Goal: Information Seeking & Learning: Compare options

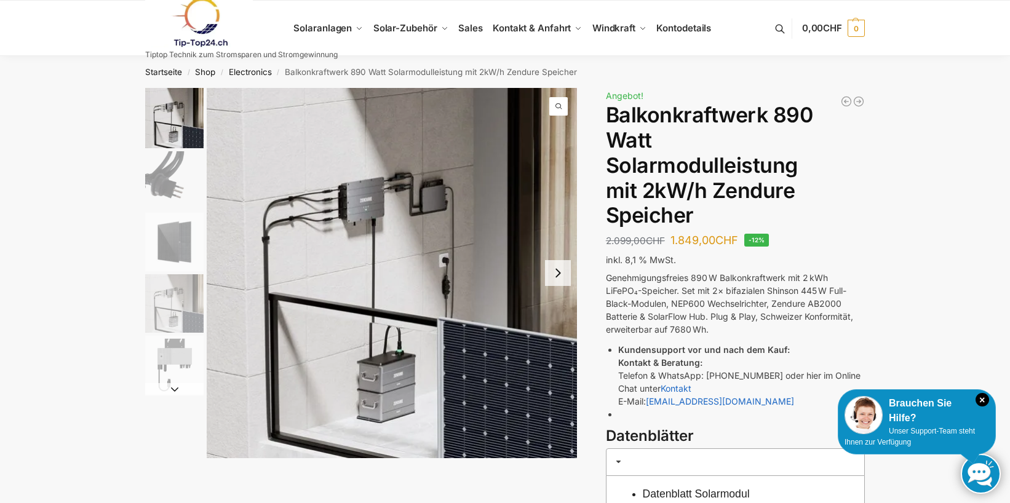
click at [563, 273] on button "Next slide" at bounding box center [558, 273] width 26 height 26
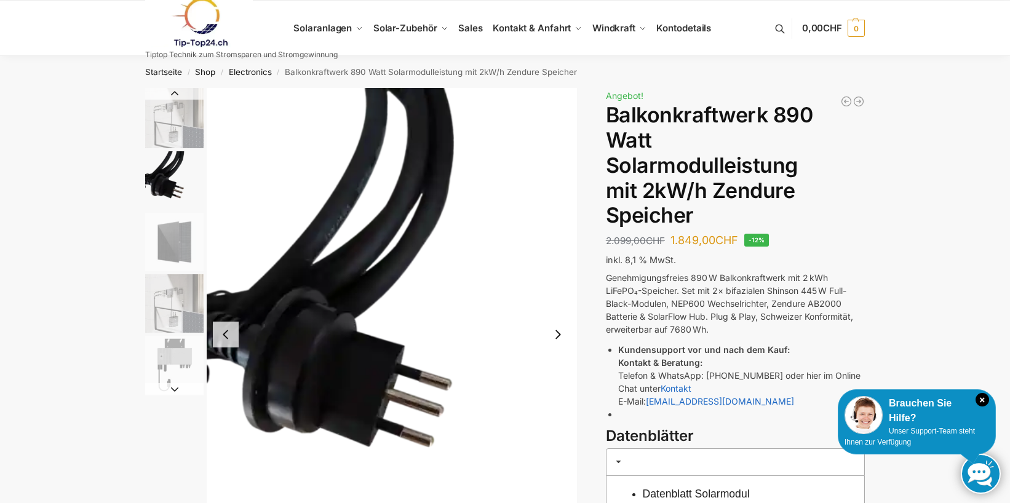
click at [218, 336] on button "Previous slide" at bounding box center [226, 335] width 26 height 26
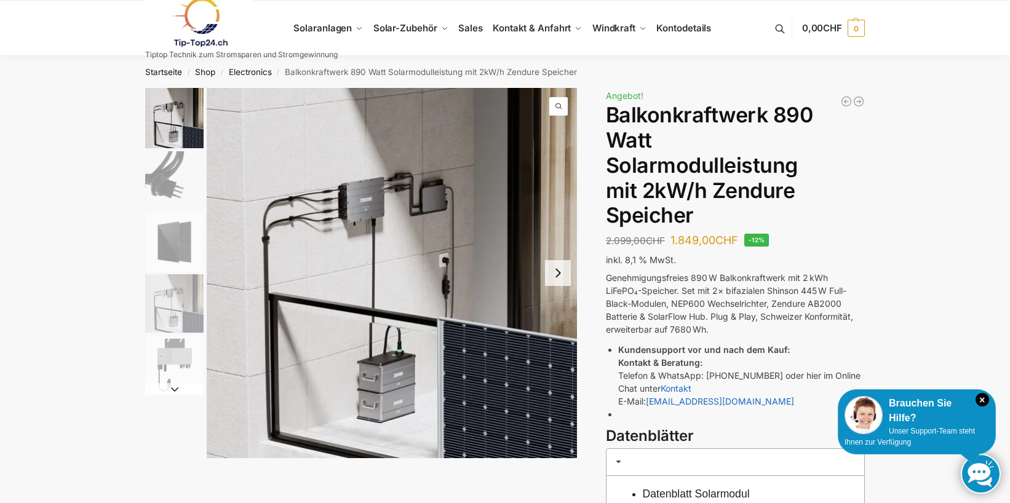
click at [560, 269] on button "Next slide" at bounding box center [558, 273] width 26 height 26
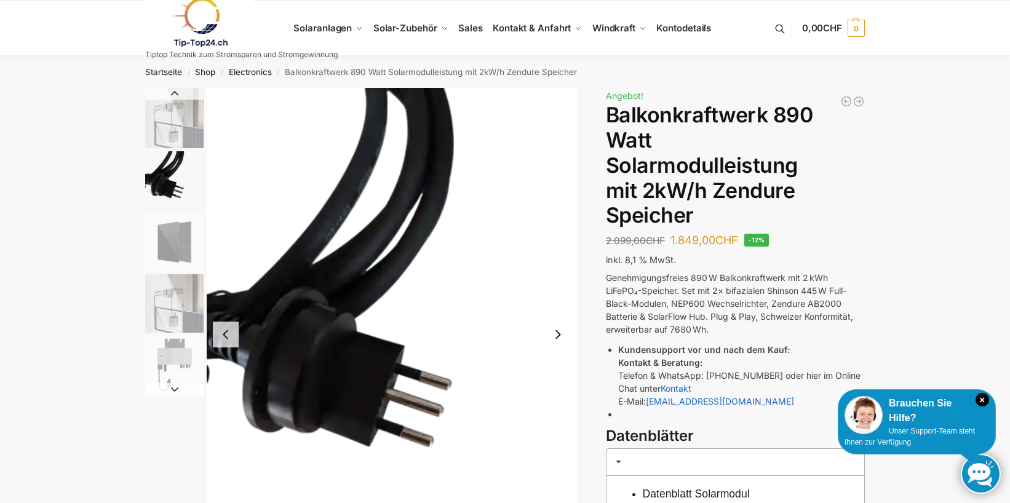
click at [561, 338] on button "Next slide" at bounding box center [558, 335] width 26 height 26
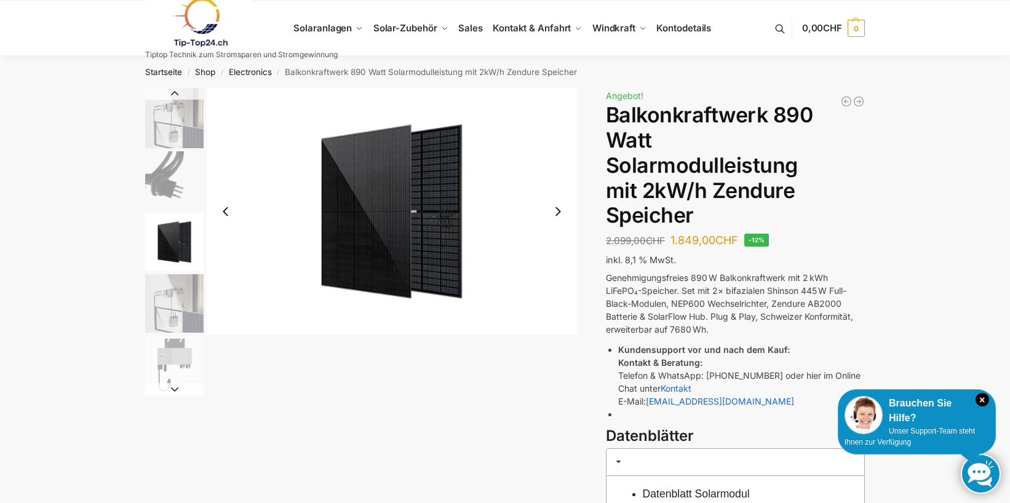
click at [554, 216] on button "Next slide" at bounding box center [558, 212] width 26 height 26
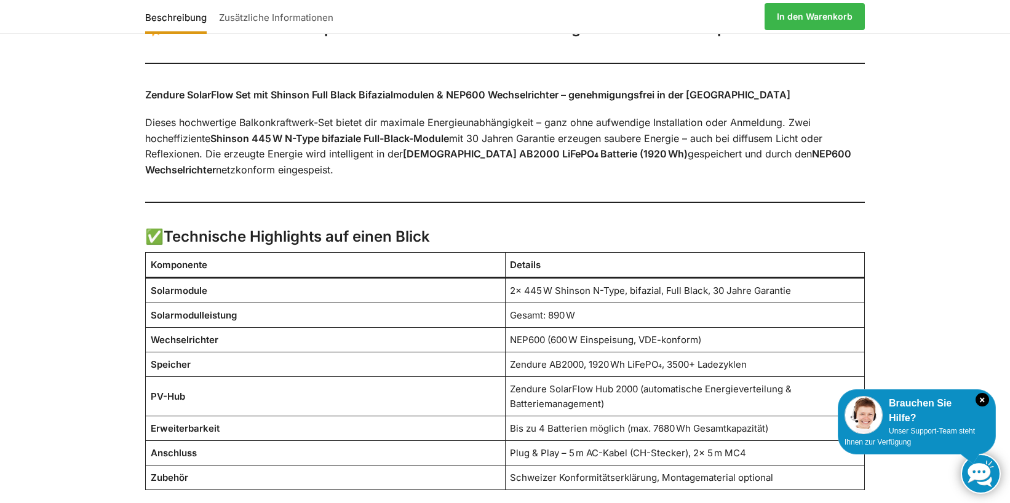
scroll to position [878, 0]
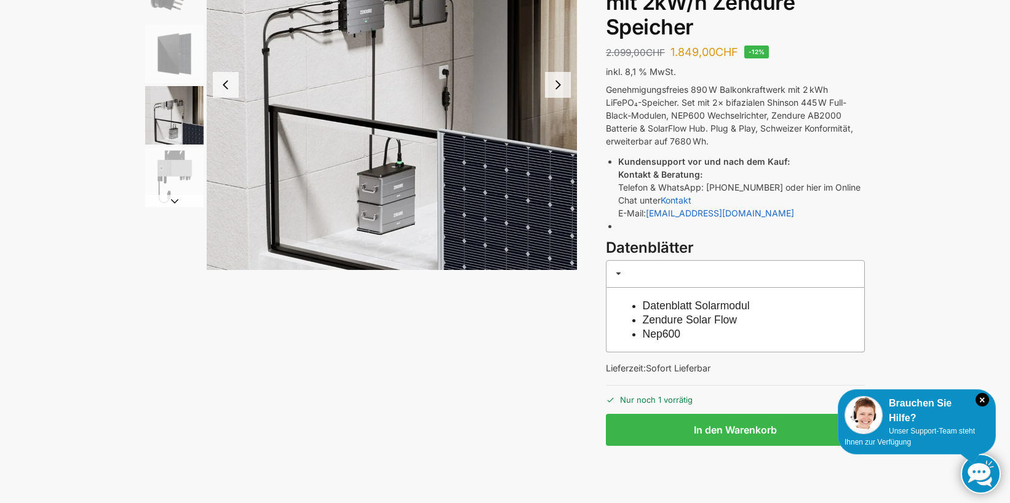
scroll to position [0, 0]
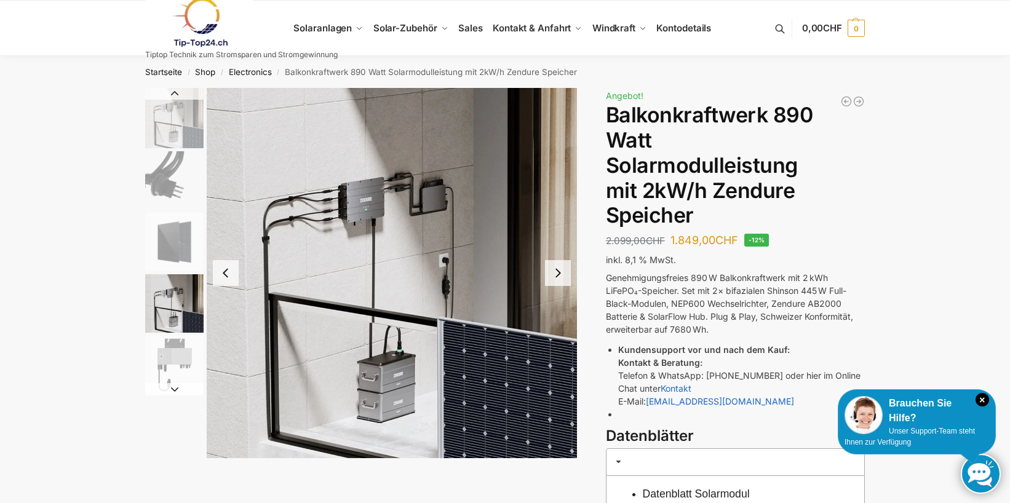
click at [157, 363] on img "5 / 5" at bounding box center [174, 365] width 58 height 58
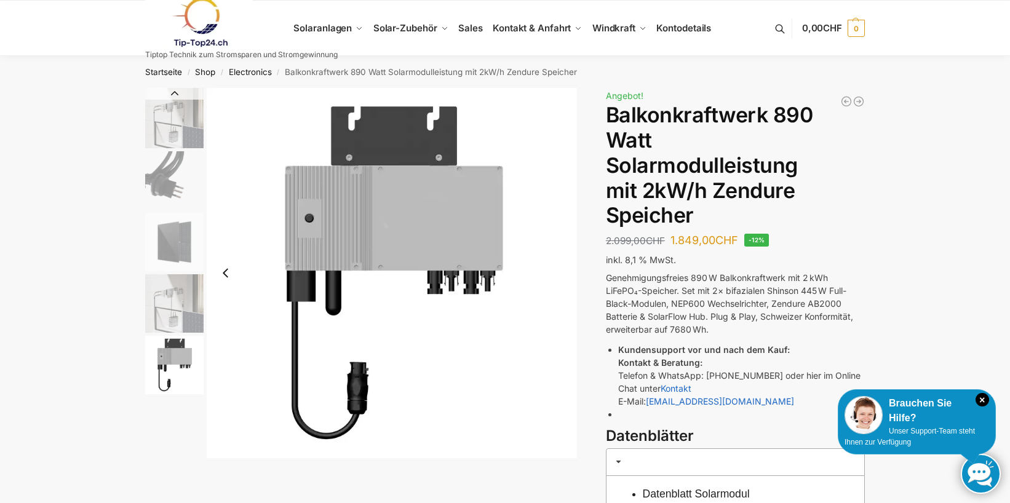
click at [180, 122] on img "1 / 5" at bounding box center [174, 118] width 58 height 60
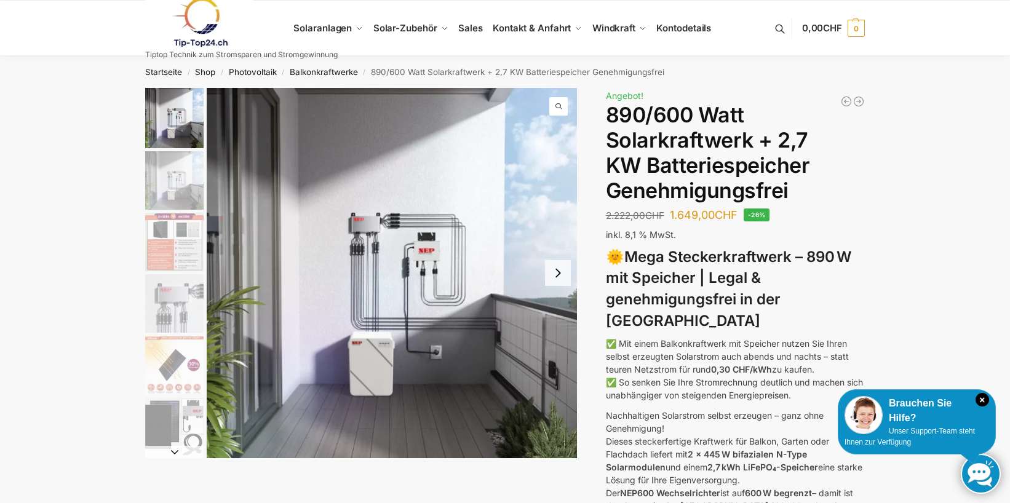
click at [555, 275] on button "Next slide" at bounding box center [558, 273] width 26 height 26
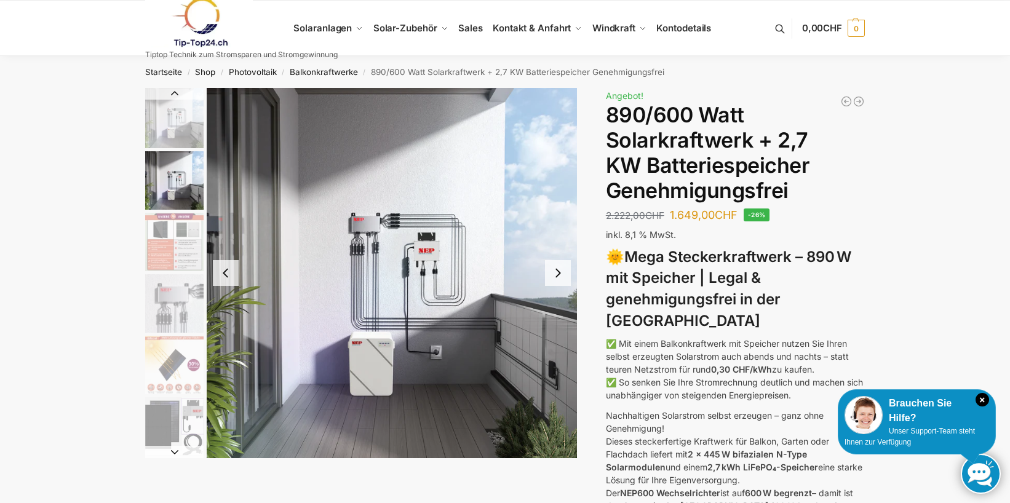
click at [555, 275] on button "Next slide" at bounding box center [558, 273] width 26 height 26
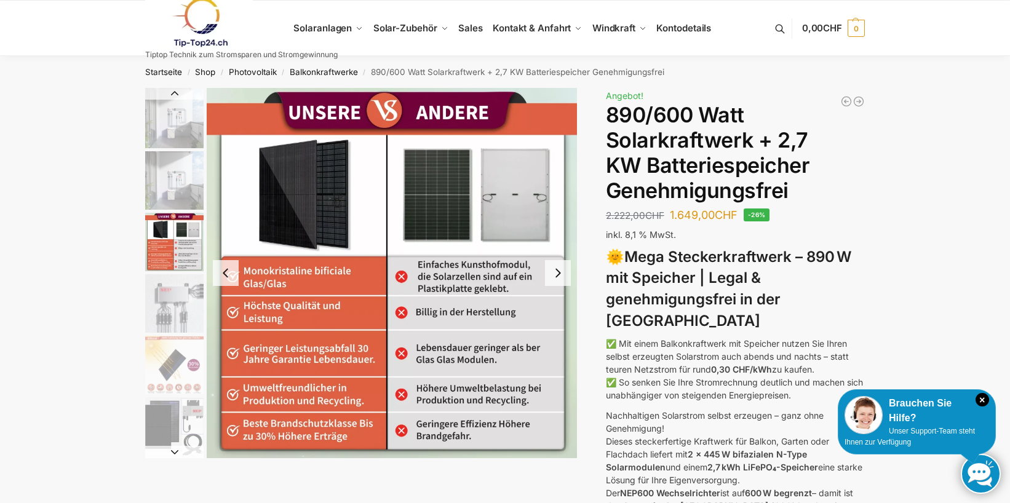
click at [555, 275] on button "Next slide" at bounding box center [558, 273] width 26 height 26
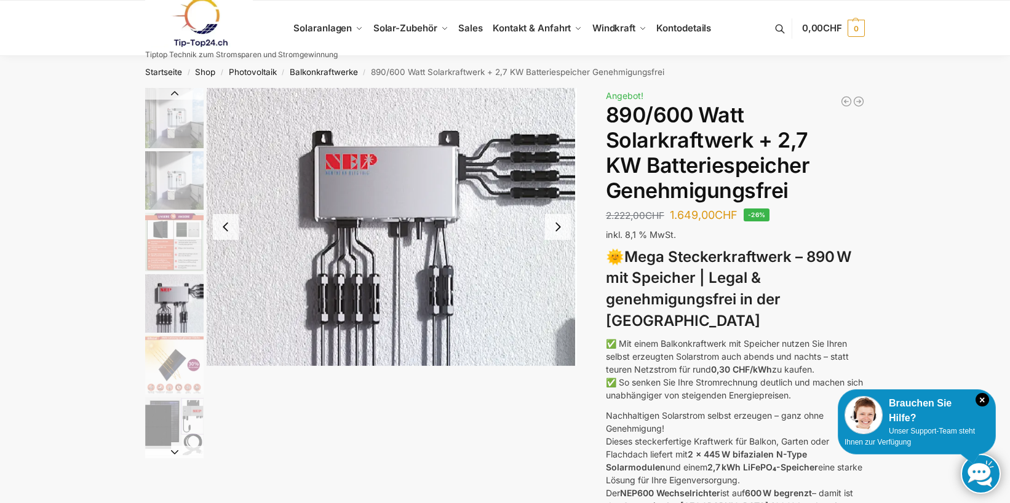
click at [563, 228] on button "Next slide" at bounding box center [558, 227] width 26 height 26
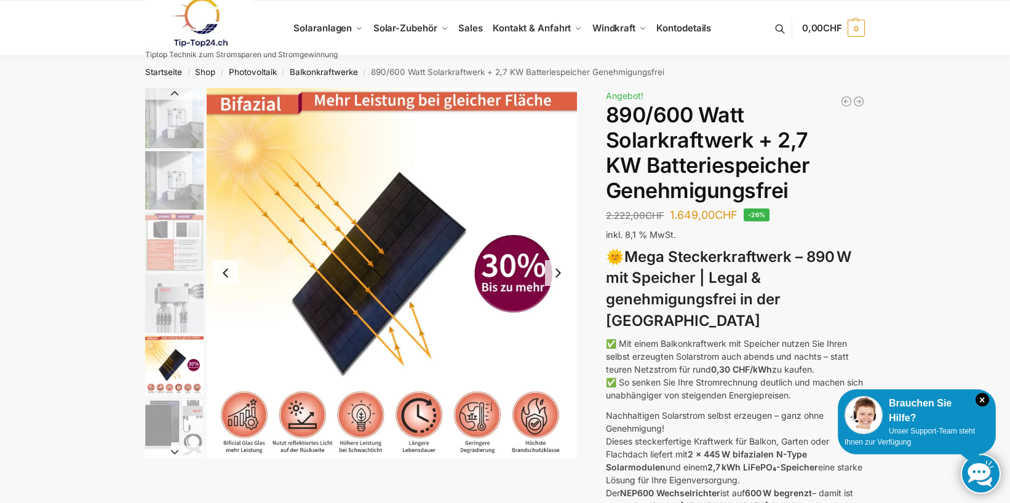
click at [563, 234] on img "5 / 12" at bounding box center [392, 273] width 370 height 370
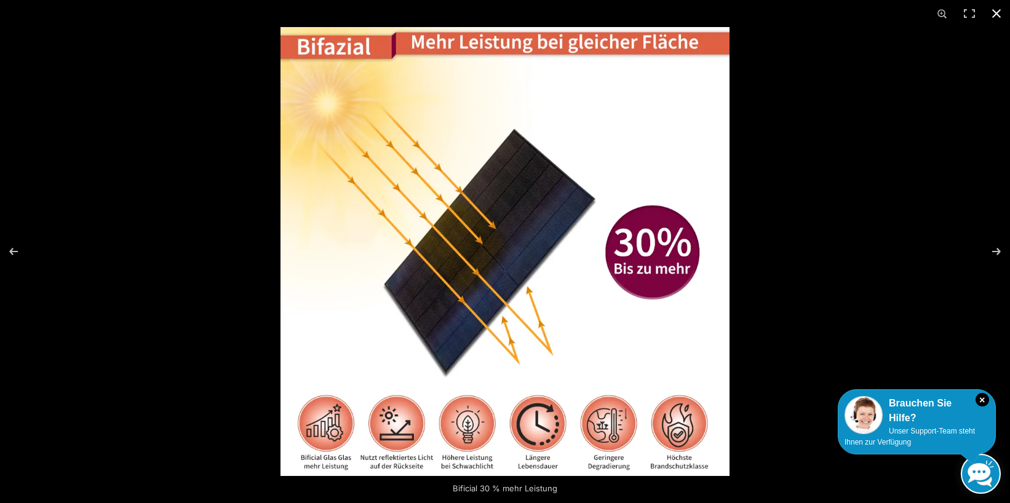
click at [994, 15] on button "Close (Esc)" at bounding box center [996, 13] width 27 height 27
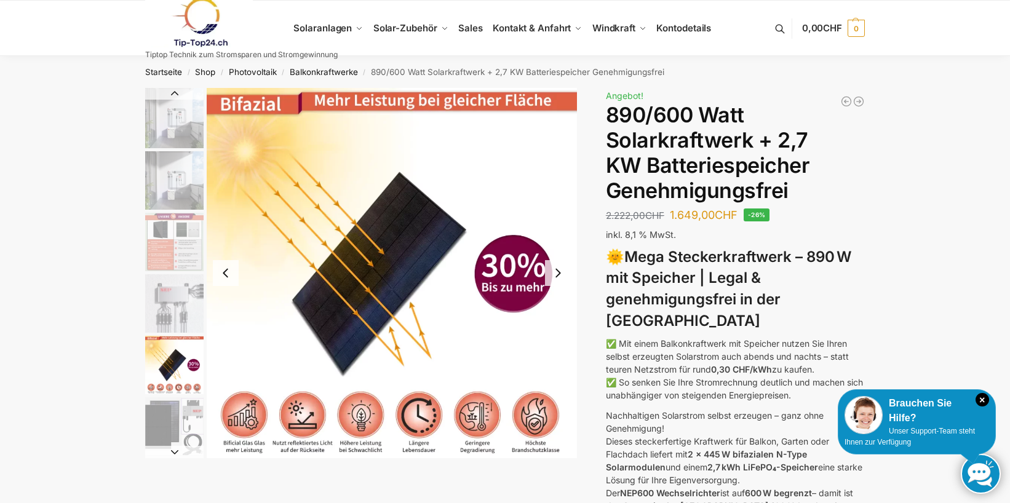
click at [557, 273] on button "Next slide" at bounding box center [558, 273] width 26 height 26
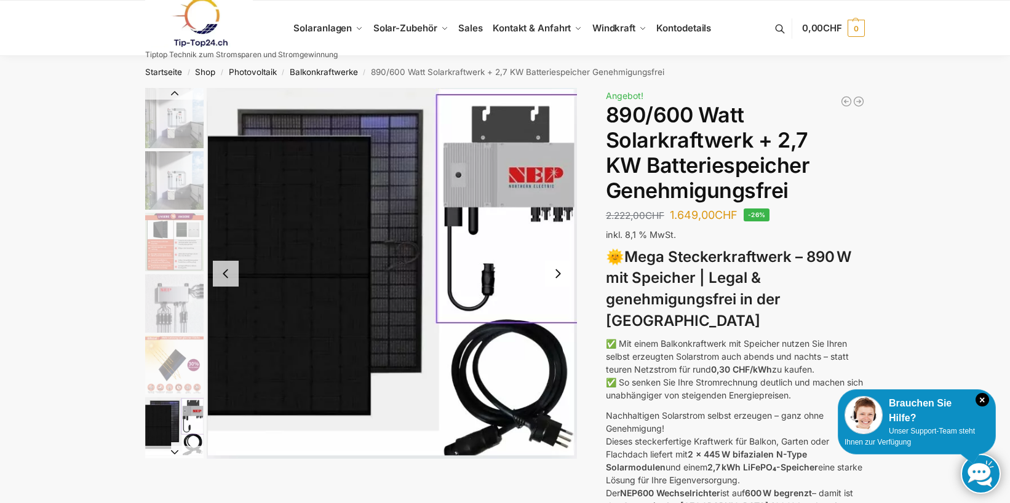
click at [557, 273] on button "Next slide" at bounding box center [558, 274] width 26 height 26
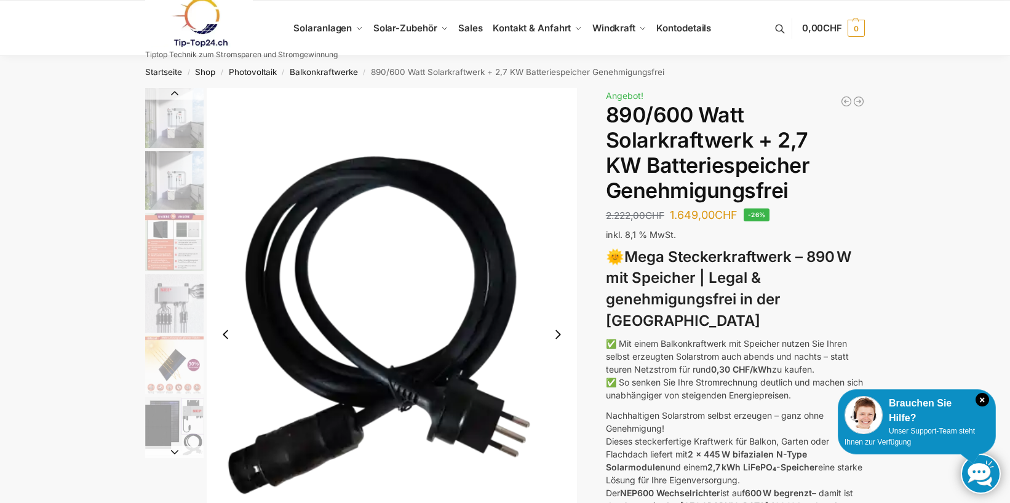
click at [557, 273] on img "7 / 12" at bounding box center [392, 334] width 370 height 493
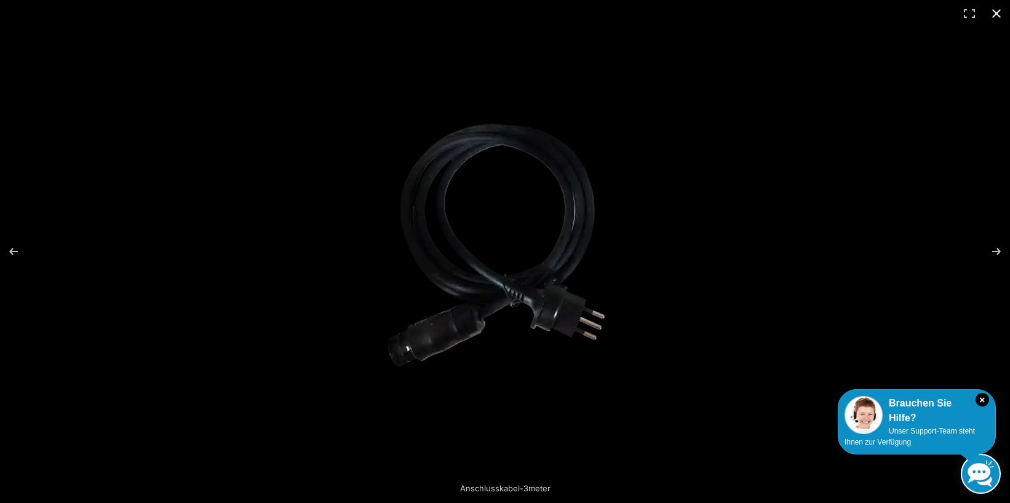
click at [993, 18] on button "Close (Esc)" at bounding box center [996, 13] width 27 height 27
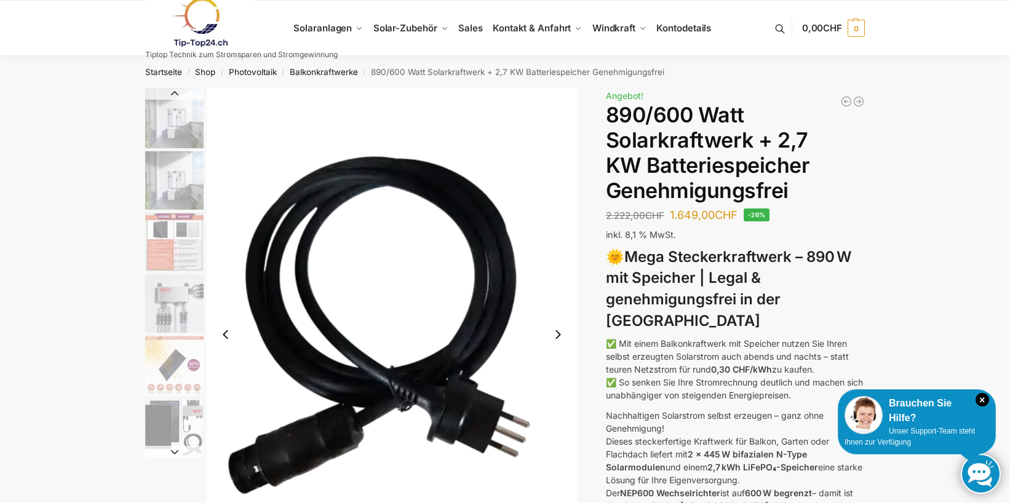
click at [554, 335] on button "Next slide" at bounding box center [558, 335] width 26 height 26
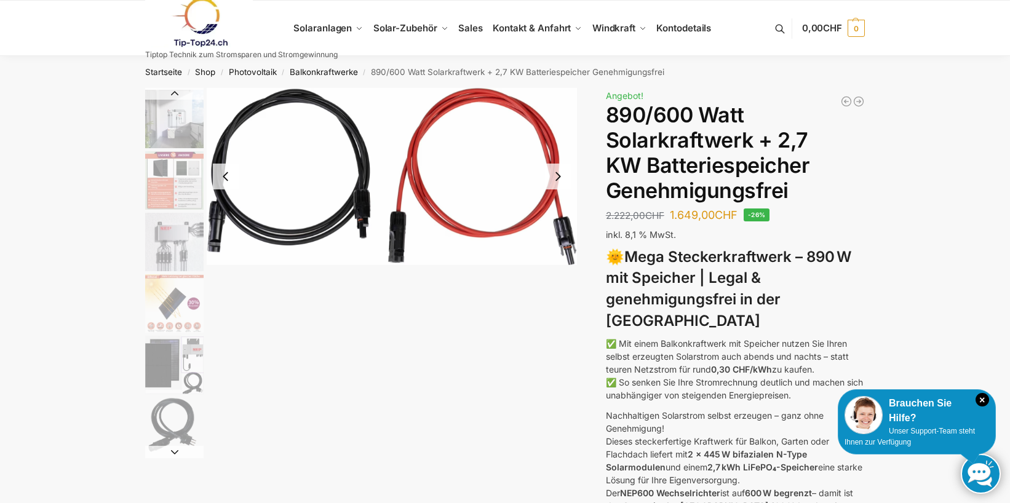
click at [560, 172] on button "Next slide" at bounding box center [558, 177] width 26 height 26
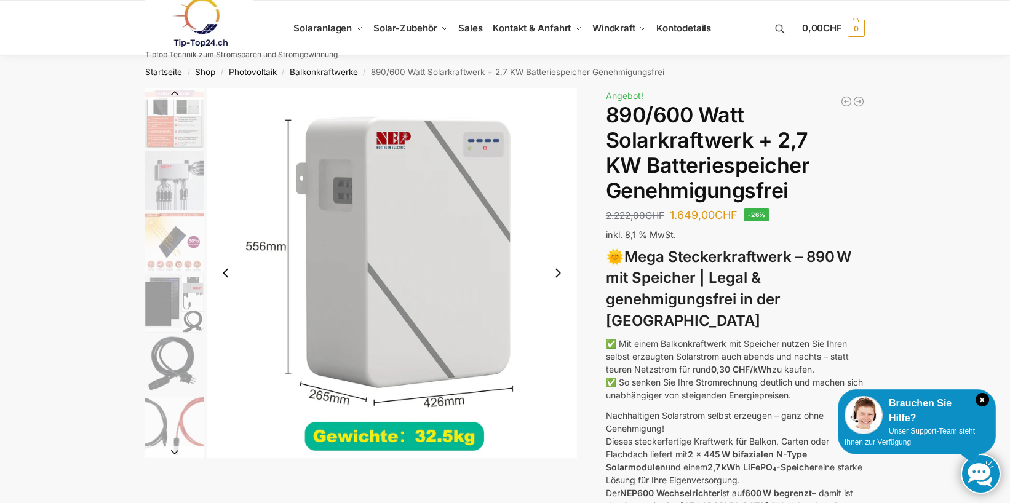
click at [554, 272] on button "Next slide" at bounding box center [558, 273] width 26 height 26
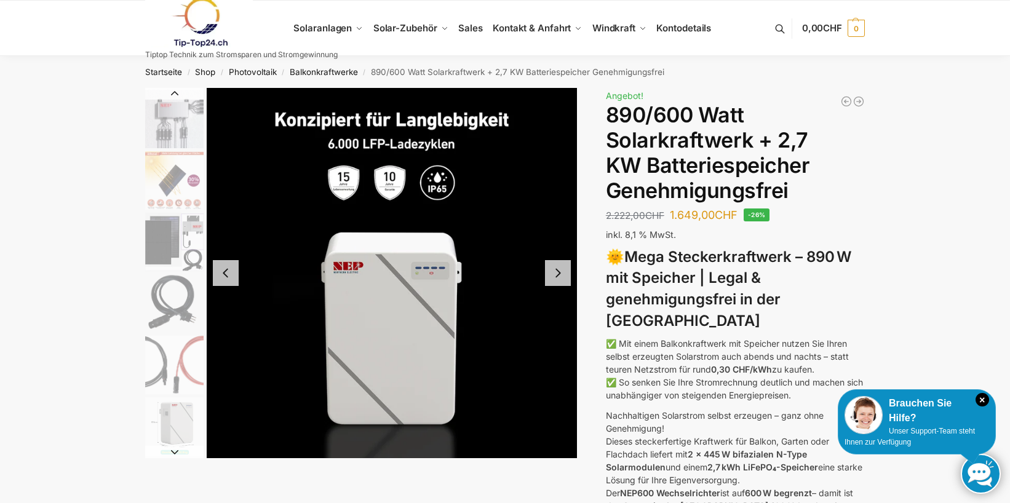
click at [558, 269] on button "Next slide" at bounding box center [558, 273] width 26 height 26
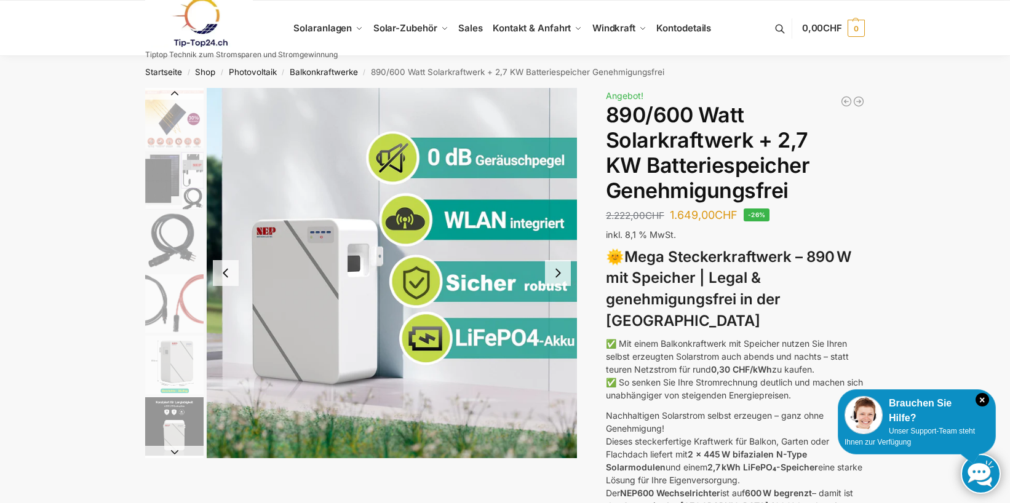
click at [558, 269] on button "Next slide" at bounding box center [558, 273] width 26 height 26
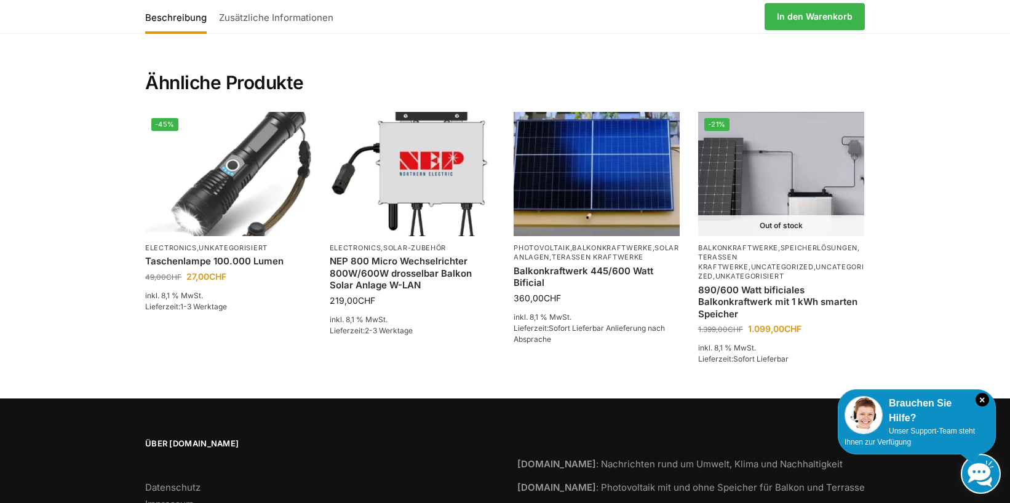
scroll to position [2698, 0]
